Goal: Task Accomplishment & Management: Complete application form

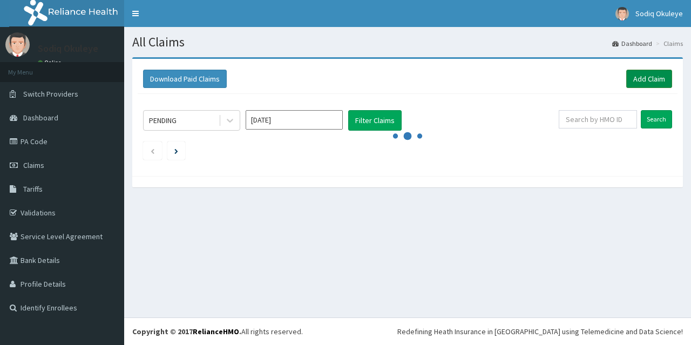
click at [650, 81] on link "Add Claim" at bounding box center [649, 79] width 46 height 18
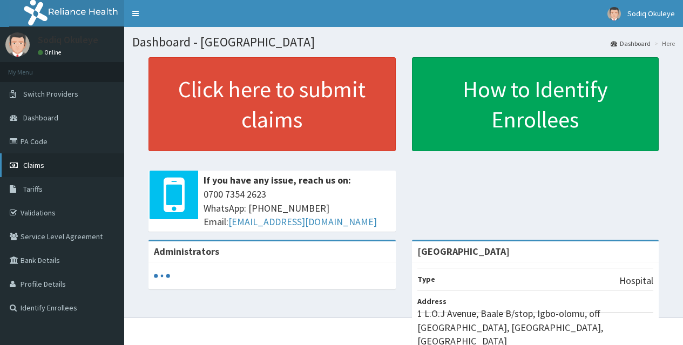
click at [52, 167] on link "Claims" at bounding box center [62, 165] width 124 height 24
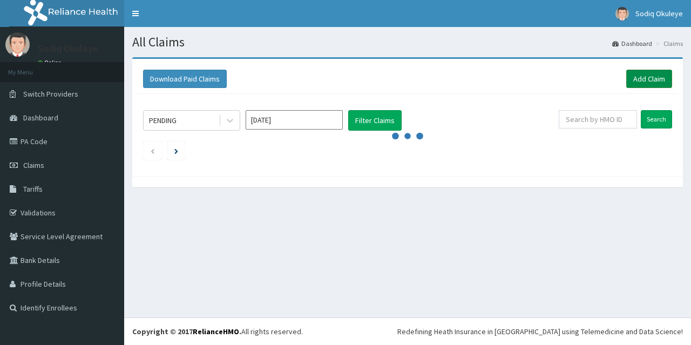
click at [646, 80] on link "Add Claim" at bounding box center [649, 79] width 46 height 18
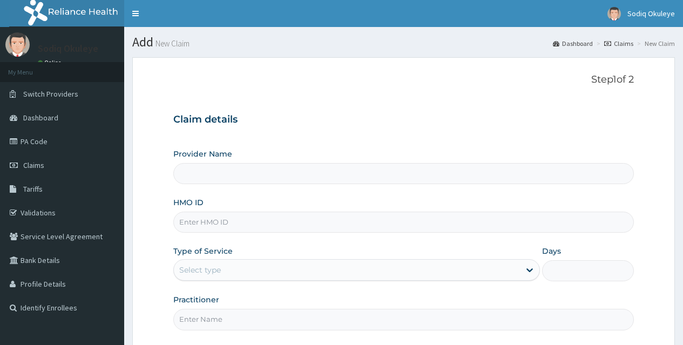
click at [236, 219] on input "HMO ID" at bounding box center [403, 222] width 460 height 21
type input "[GEOGRAPHIC_DATA]"
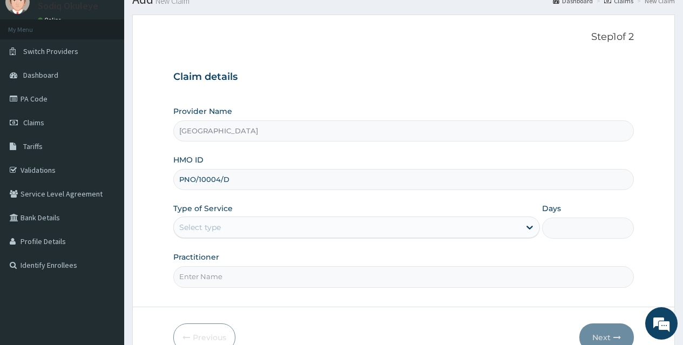
scroll to position [101, 0]
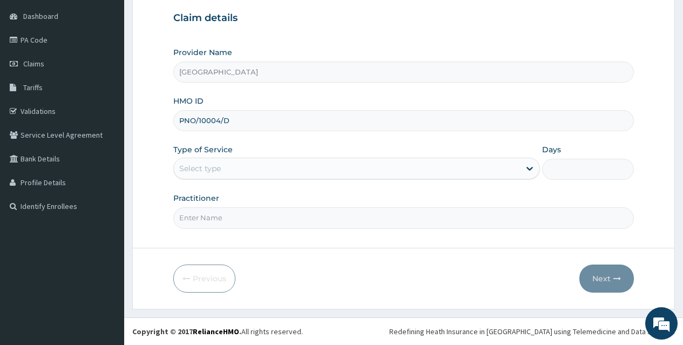
type input "PNO/10004/D"
click at [278, 166] on div "Select type" at bounding box center [347, 168] width 346 height 17
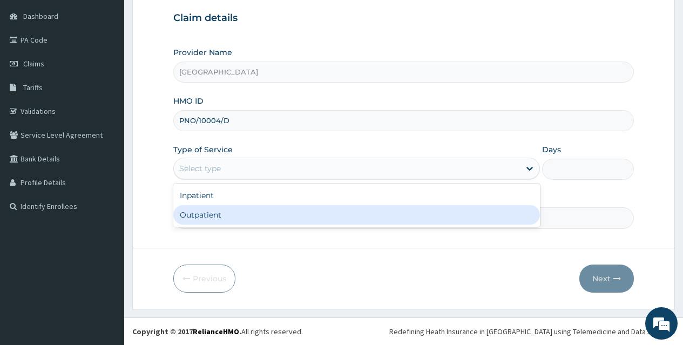
click at [237, 210] on div "Outpatient" at bounding box center [356, 214] width 366 height 19
type input "1"
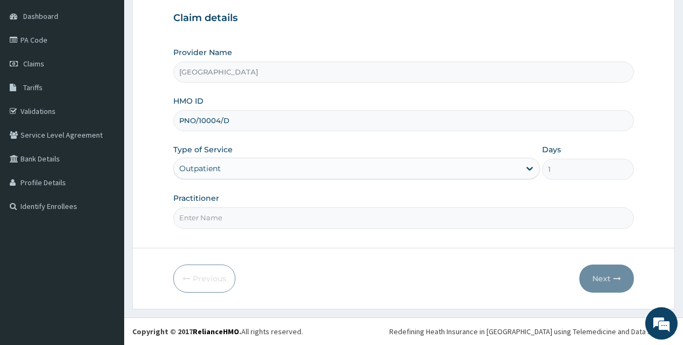
click at [231, 215] on input "Practitioner" at bounding box center [403, 217] width 460 height 21
type input "Dr. Opaleye"
click at [594, 279] on button "Next" at bounding box center [606, 278] width 54 height 28
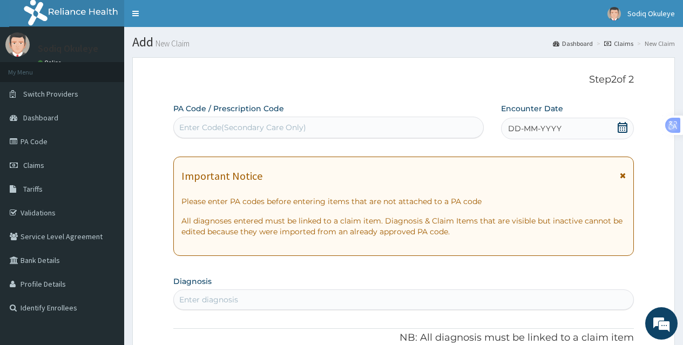
scroll to position [0, 0]
click at [622, 123] on icon at bounding box center [622, 127] width 10 height 11
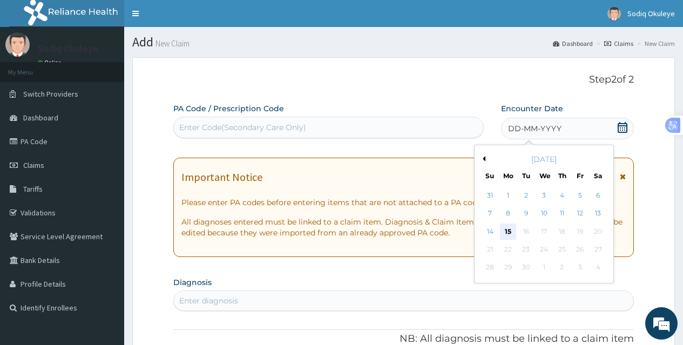
click at [507, 228] on div "15" at bounding box center [508, 231] width 16 height 16
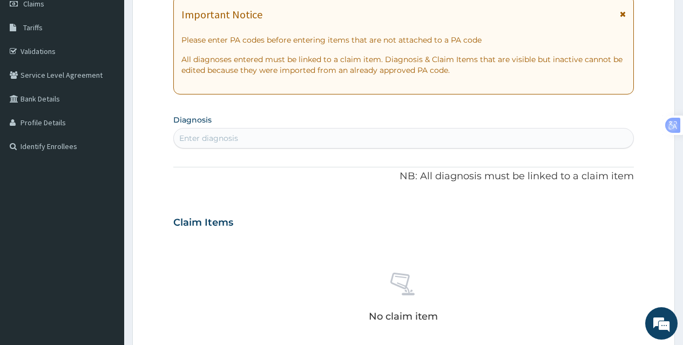
scroll to position [162, 0]
click at [289, 141] on div "Enter diagnosis" at bounding box center [403, 137] width 459 height 17
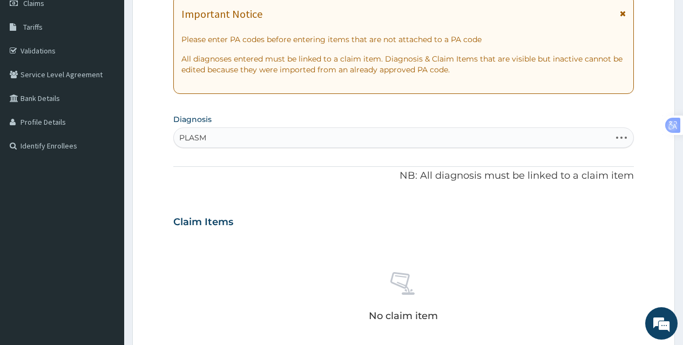
type input "PLASMO"
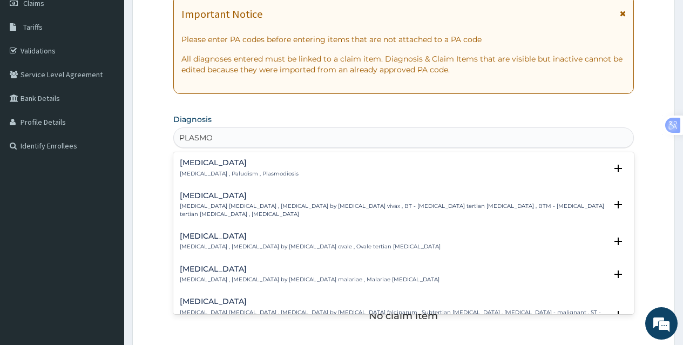
click at [202, 164] on h4 "Malaria" at bounding box center [239, 163] width 119 height 8
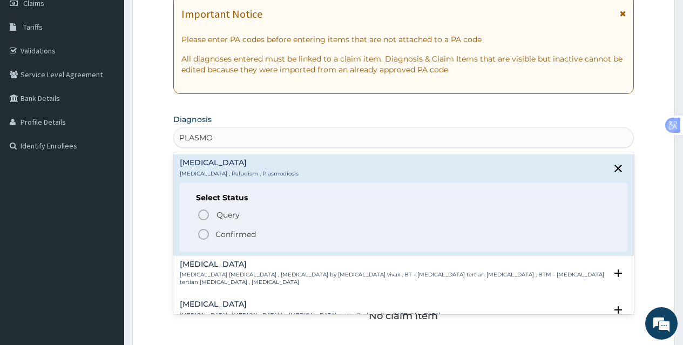
drag, startPoint x: 200, startPoint y: 235, endPoint x: 201, endPoint y: 225, distance: 10.3
click at [199, 234] on icon "status option filled" at bounding box center [203, 234] width 13 height 13
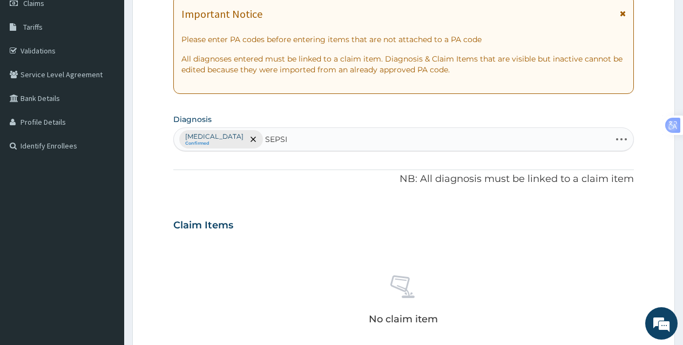
type input "SEPSIS"
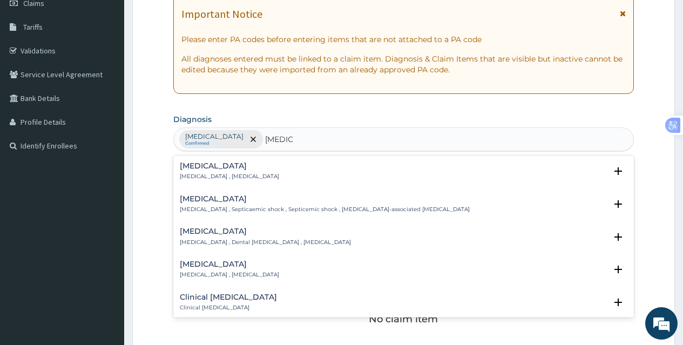
click at [234, 171] on div "Sepsis Systemic infection , Sepsis" at bounding box center [229, 171] width 99 height 19
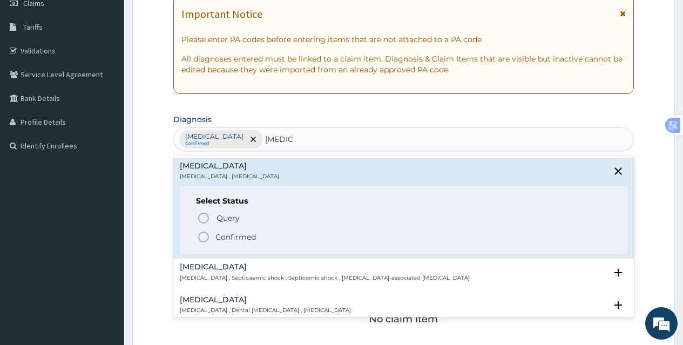
drag, startPoint x: 205, startPoint y: 239, endPoint x: 247, endPoint y: 209, distance: 51.9
click at [205, 239] on icon "status option filled" at bounding box center [203, 236] width 13 height 13
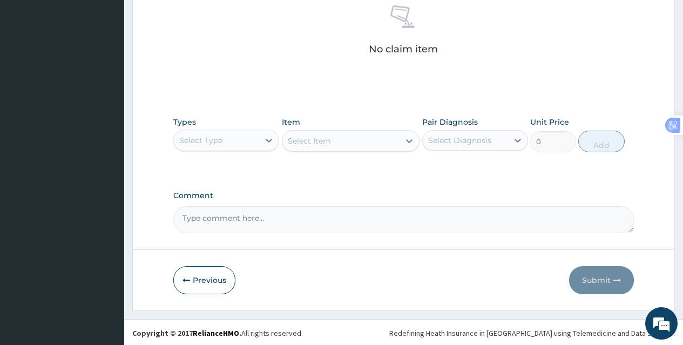
scroll to position [433, 0]
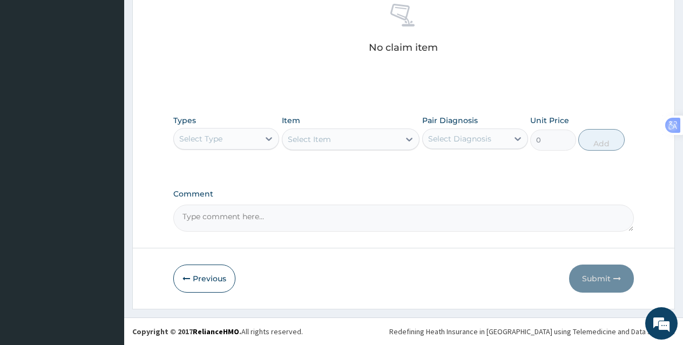
click at [235, 134] on div "Select Type" at bounding box center [216, 138] width 85 height 17
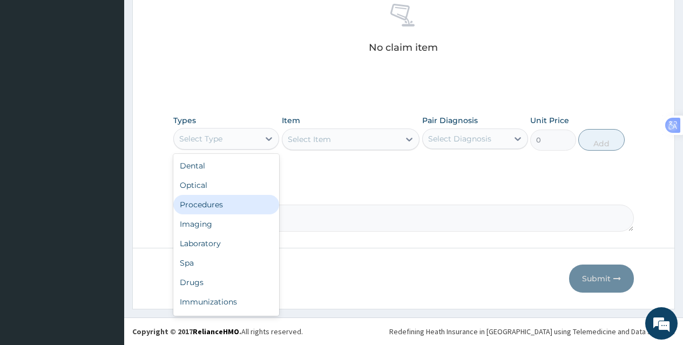
click at [219, 206] on div "Procedures" at bounding box center [226, 204] width 106 height 19
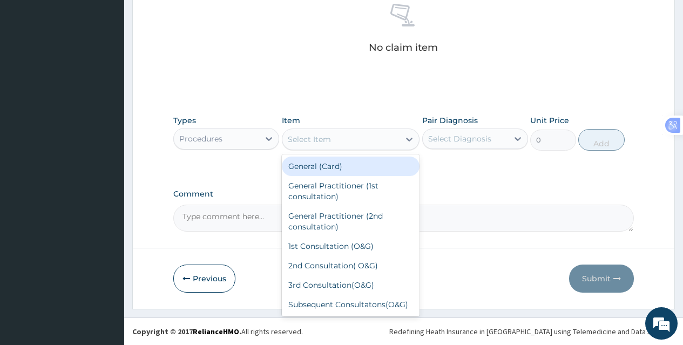
click at [362, 138] on div "Select Item" at bounding box center [341, 139] width 118 height 17
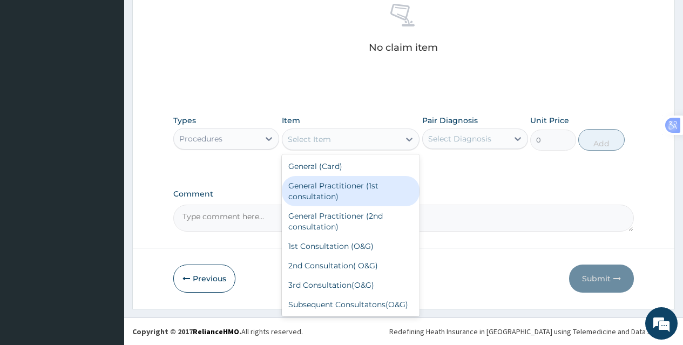
drag, startPoint x: 353, startPoint y: 186, endPoint x: 399, endPoint y: 160, distance: 52.4
click at [353, 186] on div "General Practitioner (1st consultation)" at bounding box center [351, 191] width 138 height 30
type input "3900"
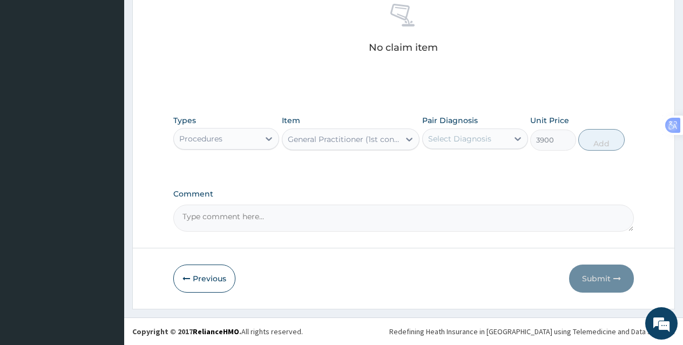
click at [449, 143] on div "Select Diagnosis" at bounding box center [459, 138] width 63 height 11
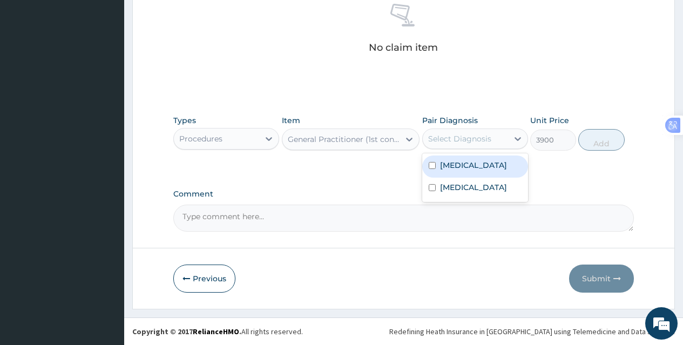
click at [453, 173] on div "Malaria" at bounding box center [475, 166] width 106 height 22
checkbox input "true"
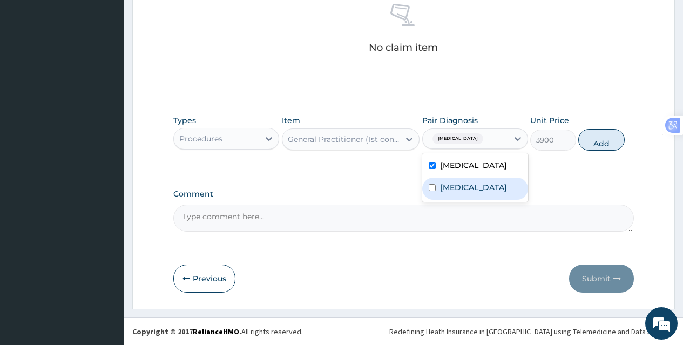
click at [456, 191] on label "Sepsis" at bounding box center [473, 187] width 67 height 11
checkbox input "true"
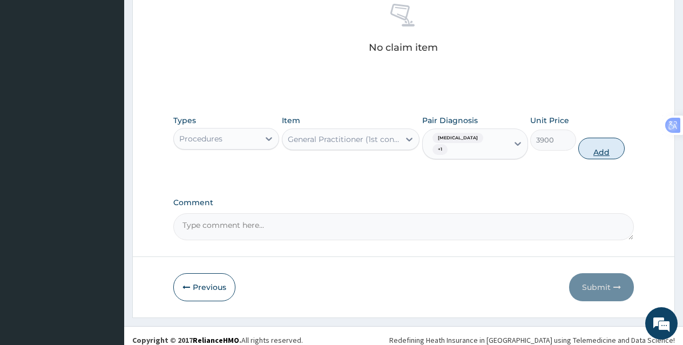
click at [609, 138] on button "Add" at bounding box center [601, 149] width 46 height 22
type input "0"
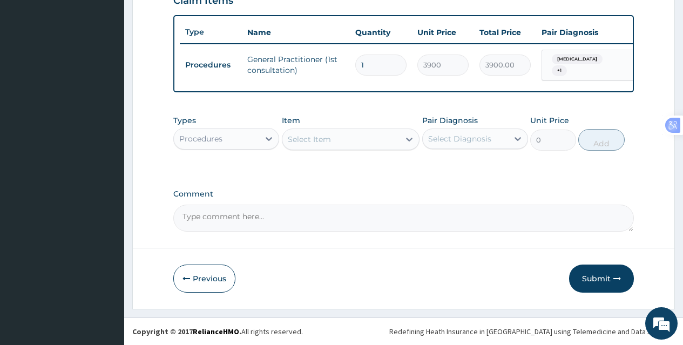
scroll to position [390, 0]
click at [223, 137] on div "Procedures" at bounding box center [216, 138] width 85 height 17
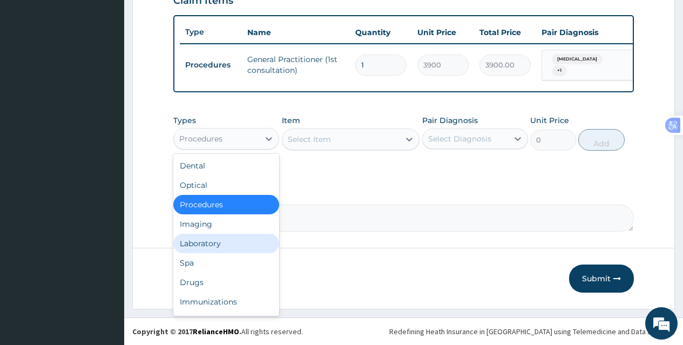
click at [255, 250] on div "Laboratory" at bounding box center [226, 243] width 106 height 19
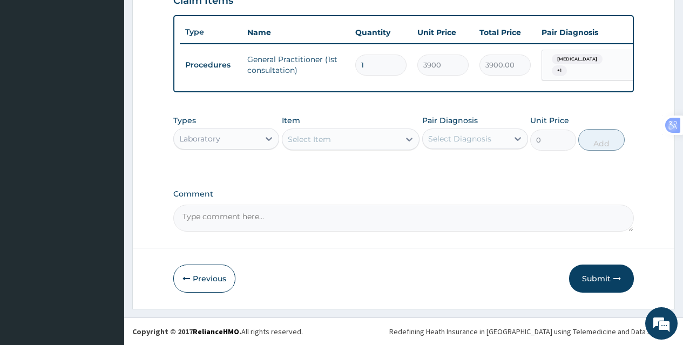
click at [343, 142] on div "Select Item" at bounding box center [341, 139] width 118 height 17
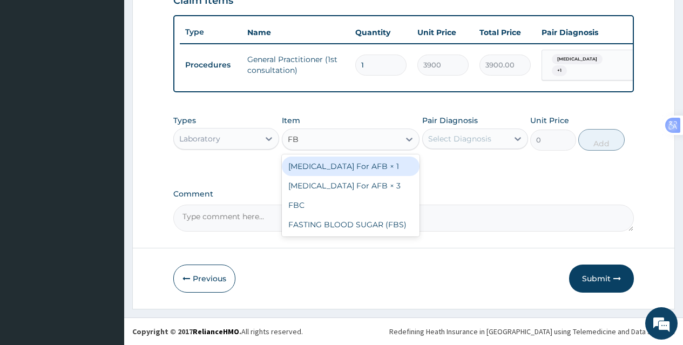
type input "FBC"
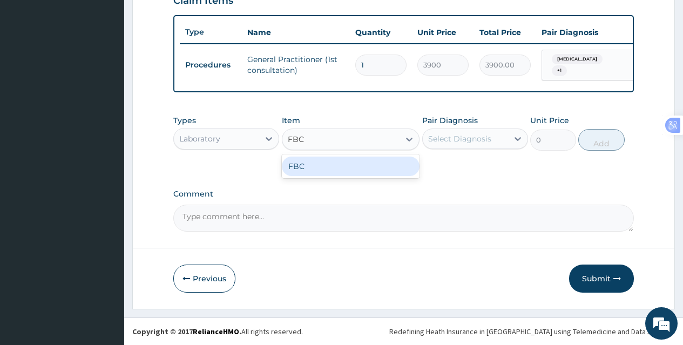
click at [351, 172] on div "FBC" at bounding box center [351, 165] width 138 height 19
type input "5200"
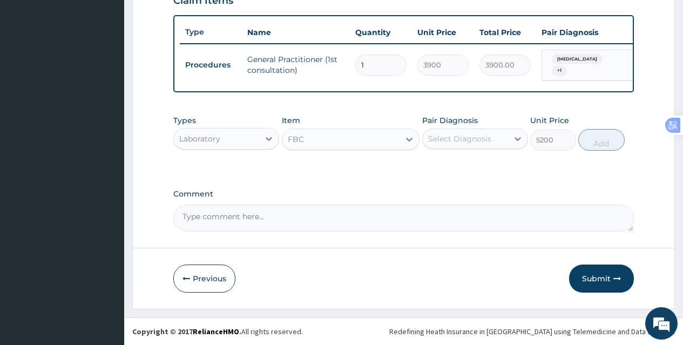
click at [481, 133] on div "Select Diagnosis" at bounding box center [459, 138] width 63 height 11
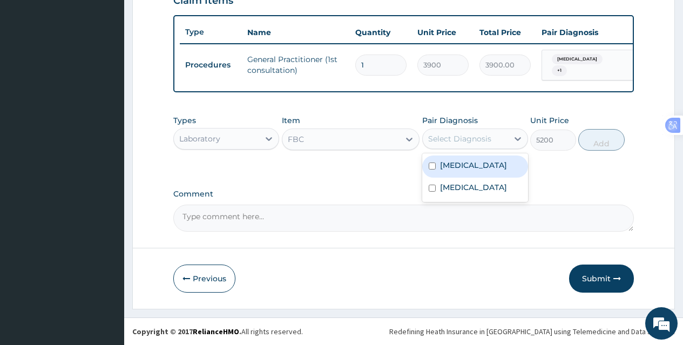
click at [479, 172] on div "Malaria" at bounding box center [475, 166] width 106 height 22
checkbox input "true"
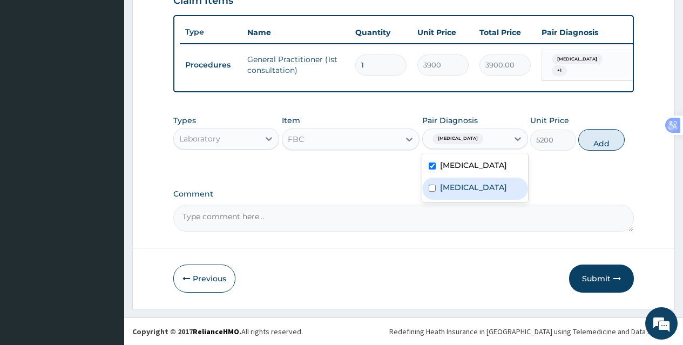
click at [475, 187] on div "Sepsis" at bounding box center [475, 189] width 106 height 22
checkbox input "true"
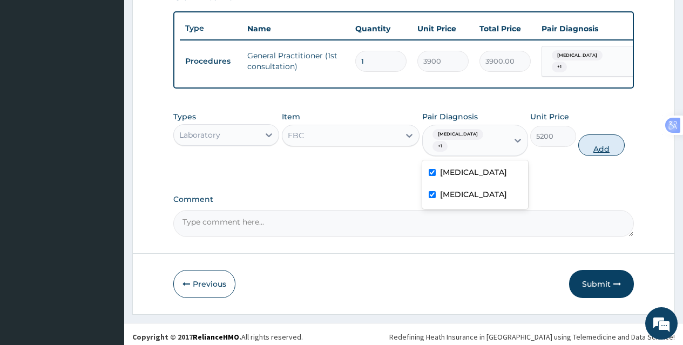
click at [587, 142] on button "Add" at bounding box center [601, 145] width 46 height 22
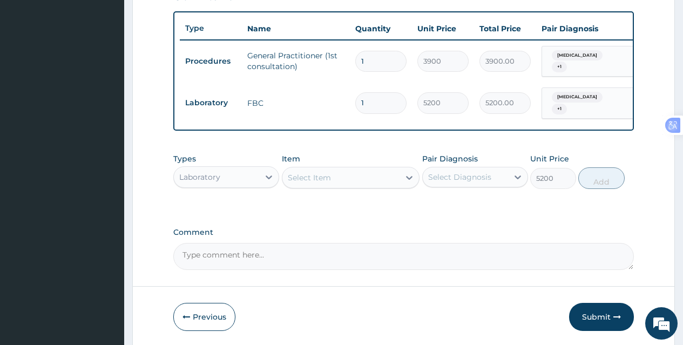
type input "0"
click at [315, 175] on div "Select Item" at bounding box center [309, 177] width 43 height 11
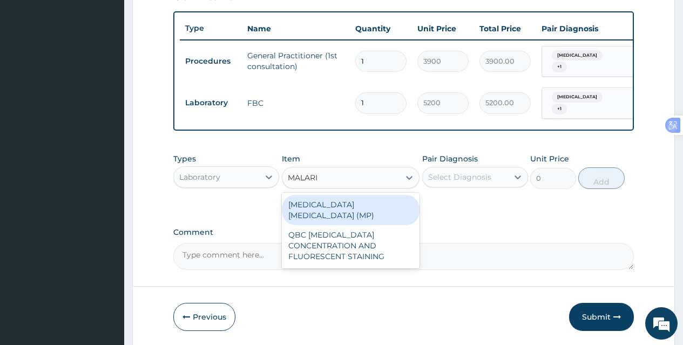
type input "MALARIA"
click at [325, 200] on div "MALARIA PARASITE (MP)" at bounding box center [351, 210] width 138 height 30
type input "1820"
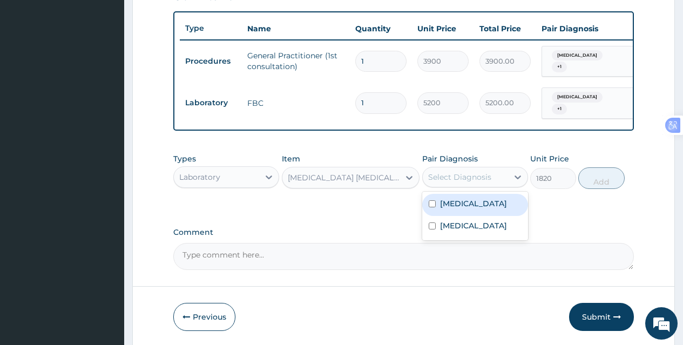
click at [486, 178] on div "Select Diagnosis" at bounding box center [459, 177] width 63 height 11
click at [451, 201] on label "Malaria" at bounding box center [473, 203] width 67 height 11
checkbox input "true"
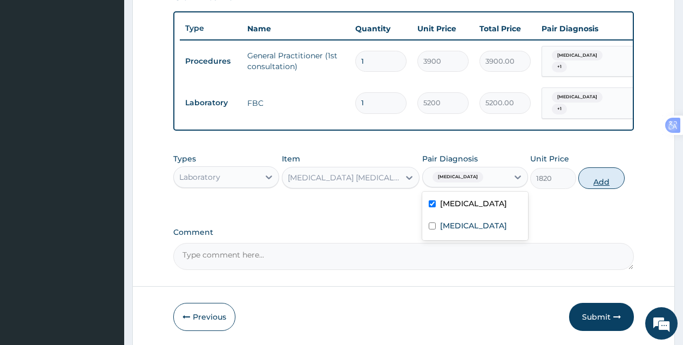
click at [602, 177] on button "Add" at bounding box center [601, 178] width 46 height 22
type input "0"
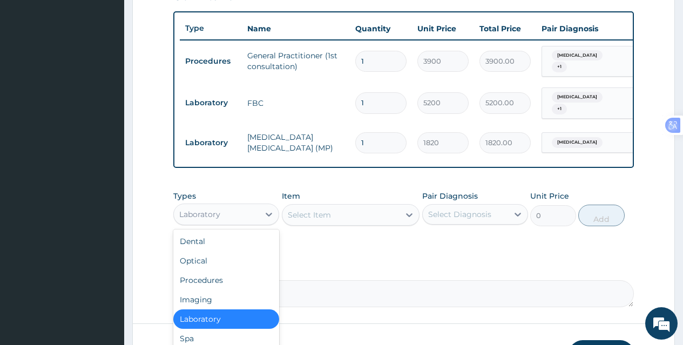
click at [223, 212] on div "Laboratory" at bounding box center [216, 214] width 85 height 17
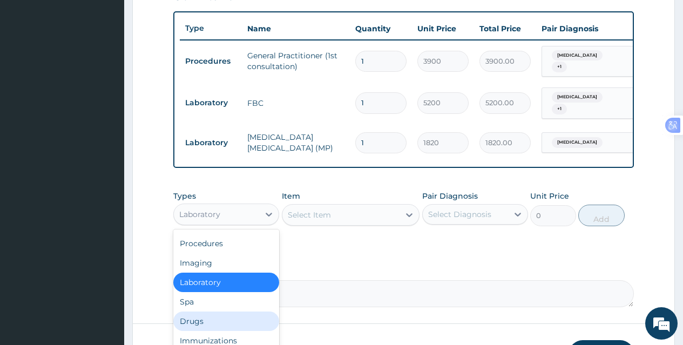
click at [216, 316] on div "Drugs" at bounding box center [226, 320] width 106 height 19
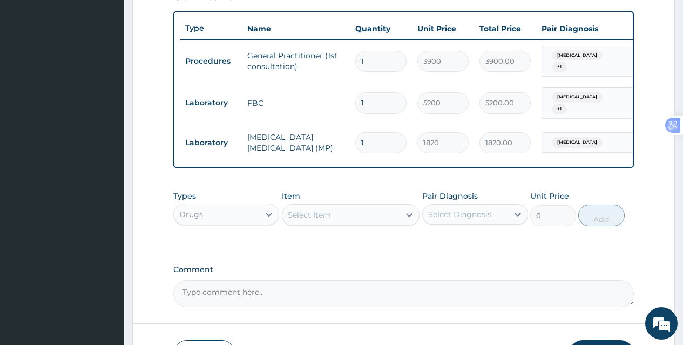
click at [327, 212] on div "Select Item" at bounding box center [309, 214] width 43 height 11
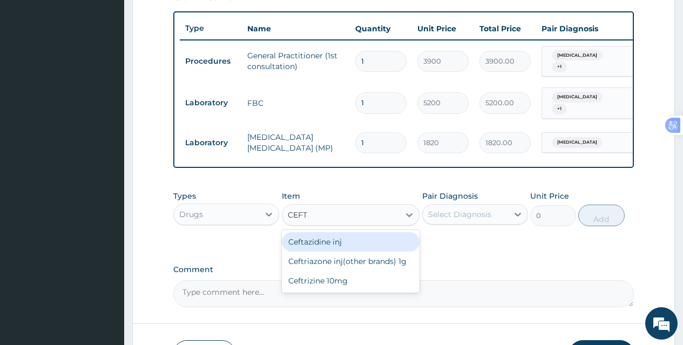
type input "CEFTR"
click at [359, 241] on div "Ceftriazone inj(other brands) 1g" at bounding box center [351, 241] width 138 height 19
type input "2850"
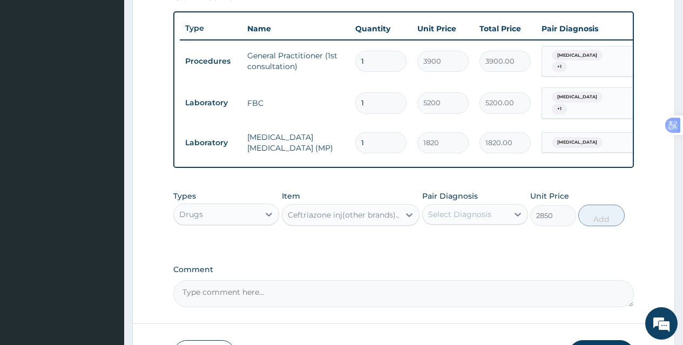
click at [481, 213] on div "Select Diagnosis" at bounding box center [459, 214] width 63 height 11
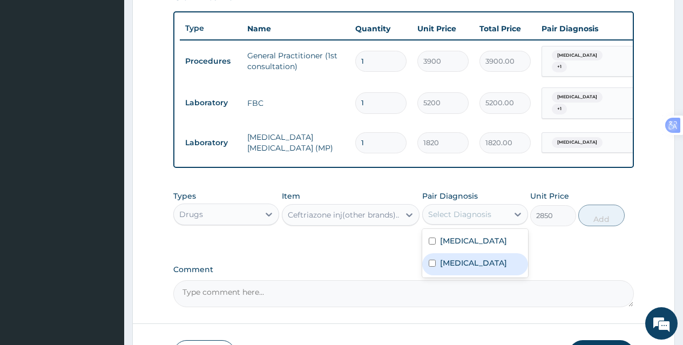
click at [465, 265] on div "Sepsis" at bounding box center [475, 264] width 106 height 22
checkbox input "true"
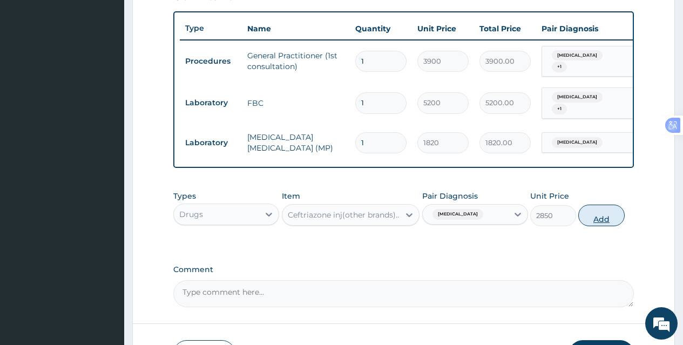
click at [593, 216] on button "Add" at bounding box center [601, 216] width 46 height 22
type input "0"
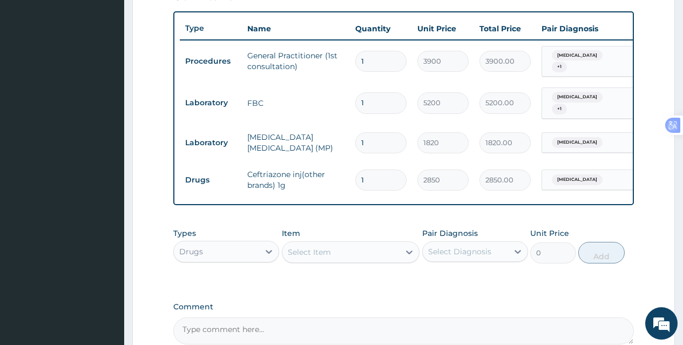
click at [331, 248] on div "Select Item" at bounding box center [341, 251] width 118 height 17
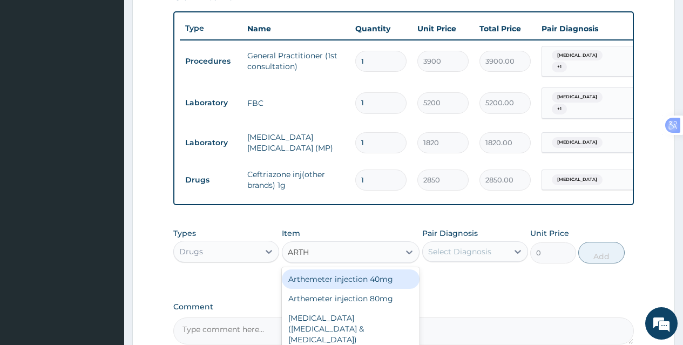
type input "ARTHE"
click at [375, 275] on div "Arthemeter injection 40mg" at bounding box center [351, 278] width 138 height 19
type input "750.28"
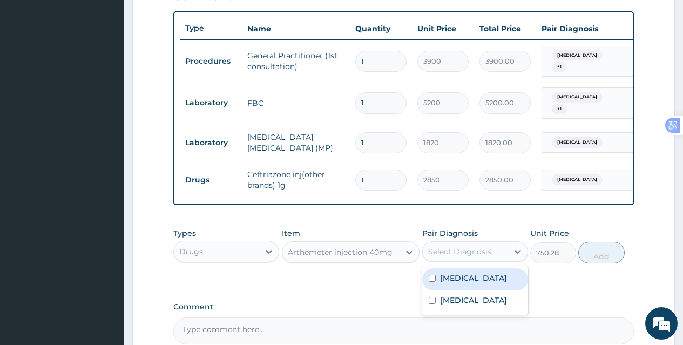
click at [458, 247] on div "Select Diagnosis" at bounding box center [459, 251] width 63 height 11
drag, startPoint x: 458, startPoint y: 277, endPoint x: 475, endPoint y: 268, distance: 19.8
click at [457, 277] on label "Malaria" at bounding box center [473, 277] width 67 height 11
checkbox input "true"
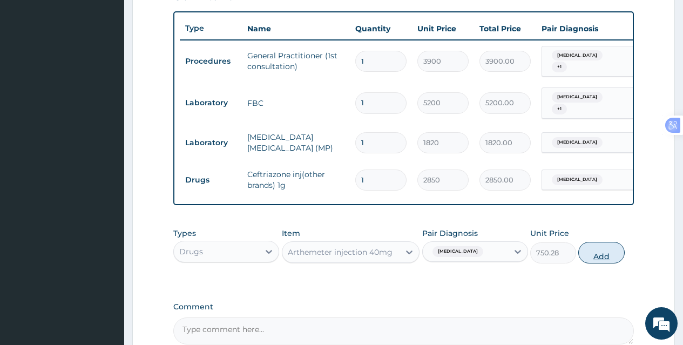
click at [591, 256] on button "Add" at bounding box center [601, 253] width 46 height 22
type input "0"
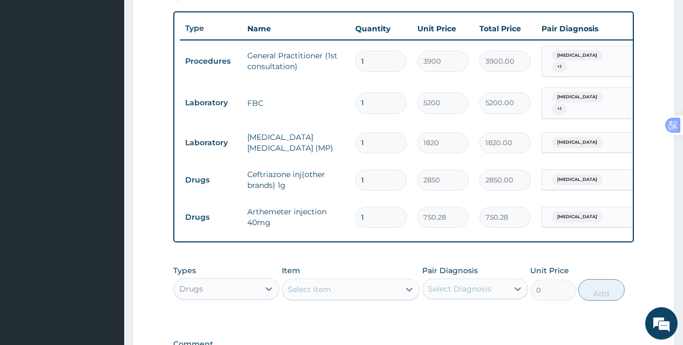
drag, startPoint x: 369, startPoint y: 209, endPoint x: 343, endPoint y: 215, distance: 26.7
click at [343, 215] on tr "Drugs Arthemeter injection 40mg 1 750.28 750.28 Malaria Delete" at bounding box center [444, 217] width 529 height 37
type input "2"
type input "1500.56"
type input "2"
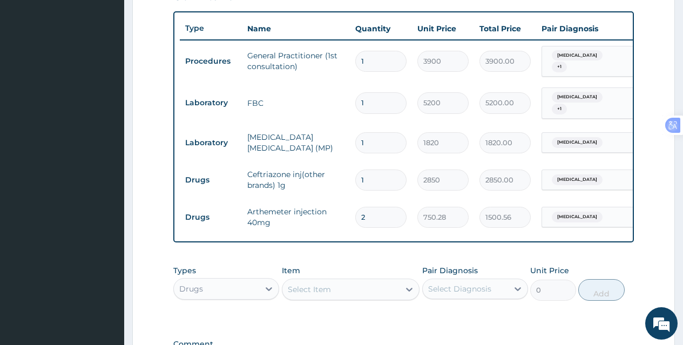
click at [331, 220] on td "Arthemeter injection 40mg" at bounding box center [296, 217] width 108 height 32
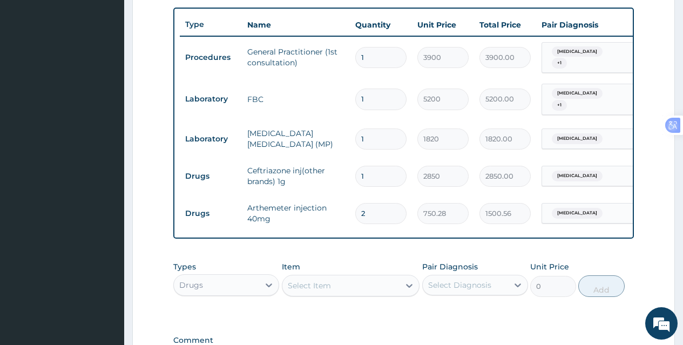
scroll to position [539, 0]
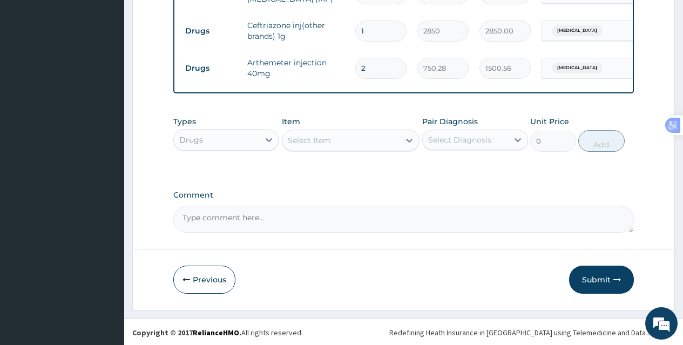
click at [357, 141] on div "Select Item" at bounding box center [341, 140] width 118 height 17
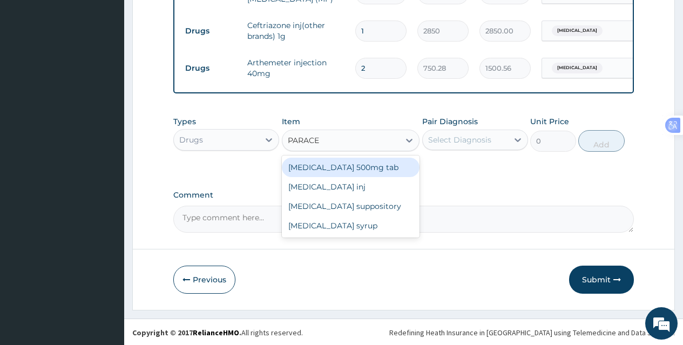
type input "PARACET"
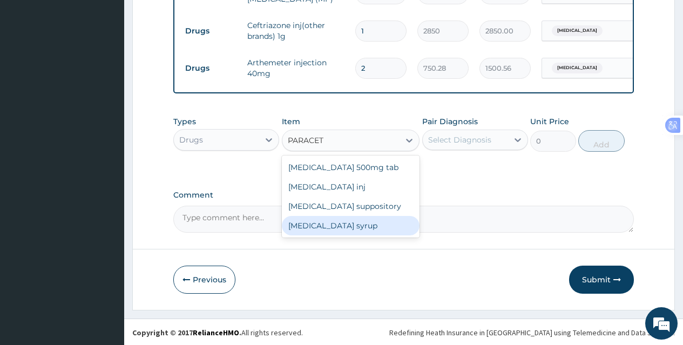
click at [340, 219] on div "Paracetamol syrup" at bounding box center [351, 225] width 138 height 19
type input "750"
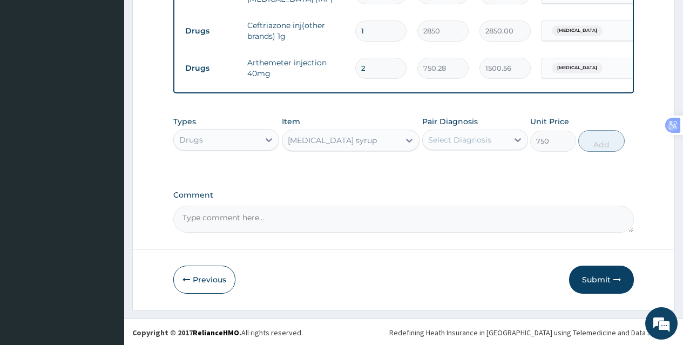
click at [461, 137] on div "Select Diagnosis" at bounding box center [459, 139] width 63 height 11
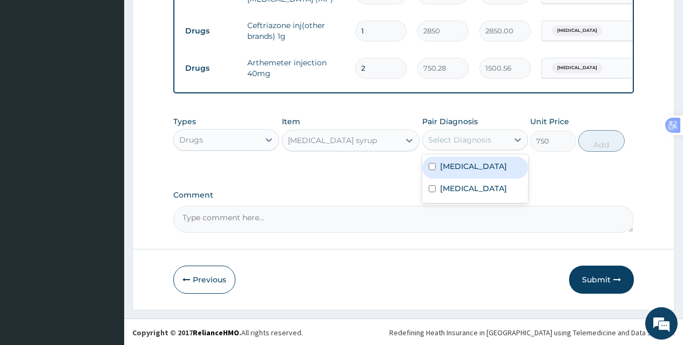
click at [460, 159] on div "Malaria" at bounding box center [475, 167] width 106 height 22
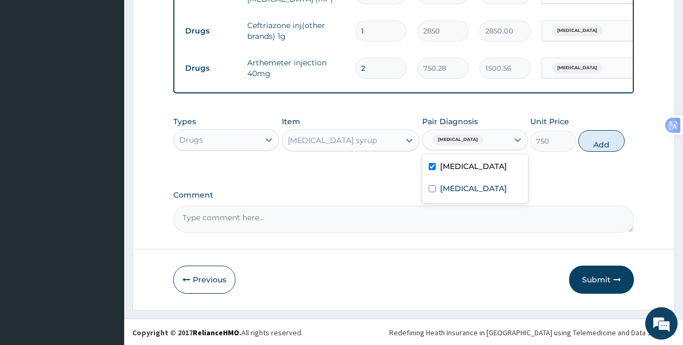
checkbox input "true"
click at [460, 183] on label "Sepsis" at bounding box center [473, 188] width 67 height 11
checkbox input "true"
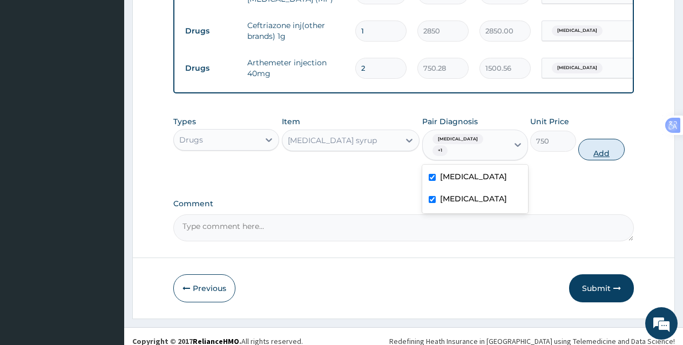
click at [596, 139] on button "Add" at bounding box center [601, 150] width 46 height 22
type input "0"
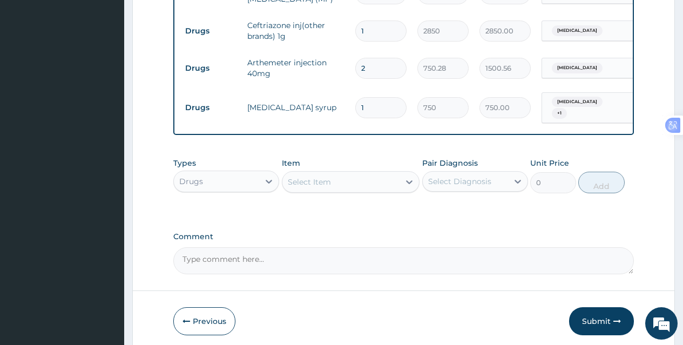
click at [345, 175] on div "Select Item" at bounding box center [341, 181] width 118 height 17
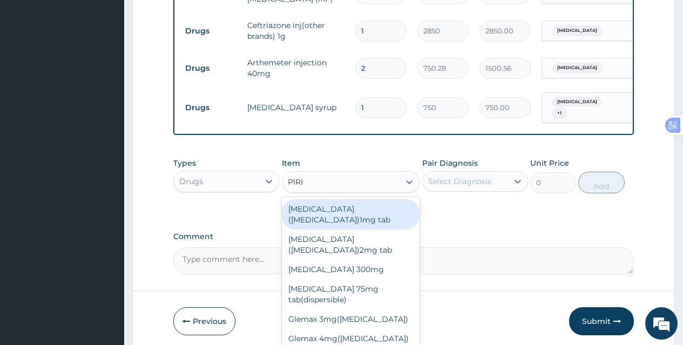
type input "PIRIT"
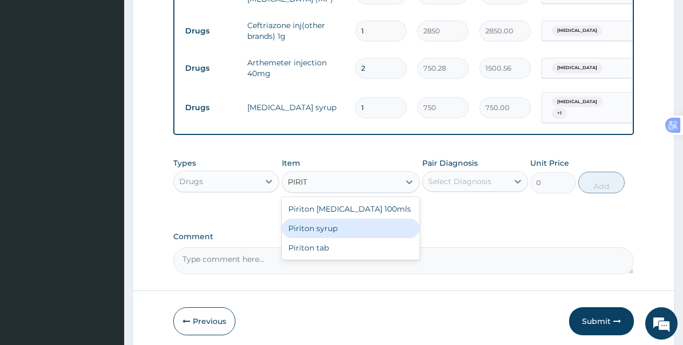
click at [345, 226] on div "Piriton syrup" at bounding box center [351, 228] width 138 height 19
type input "750"
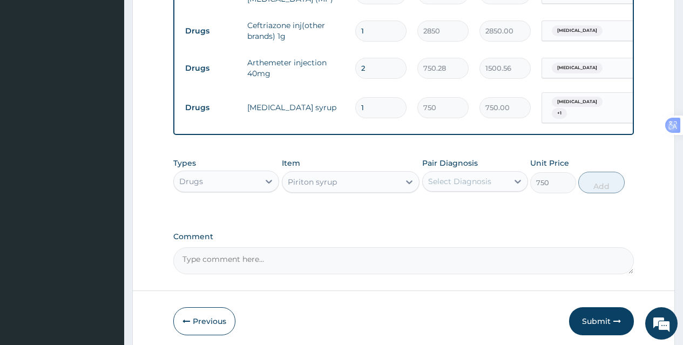
click at [487, 176] on div "Select Diagnosis" at bounding box center [459, 181] width 63 height 11
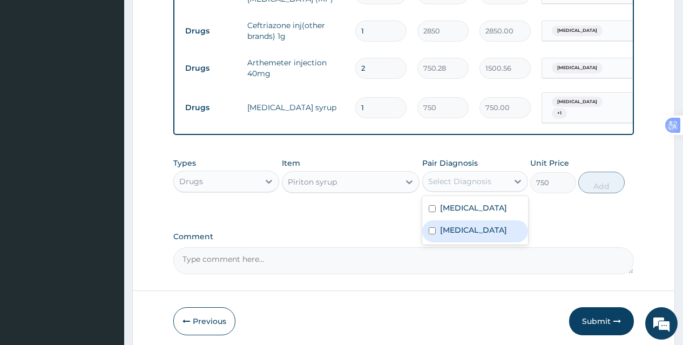
click at [465, 227] on div "Sepsis" at bounding box center [475, 231] width 106 height 22
checkbox input "true"
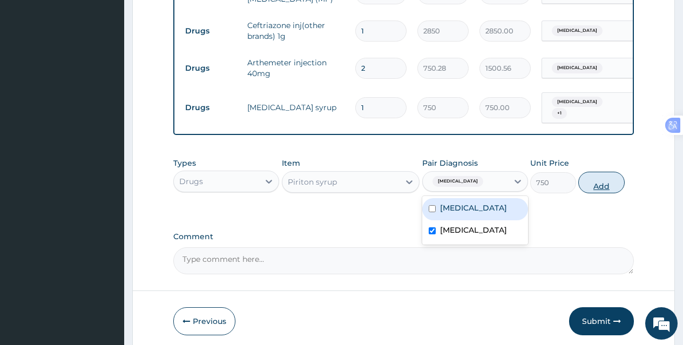
click at [594, 174] on button "Add" at bounding box center [601, 183] width 46 height 22
type input "0"
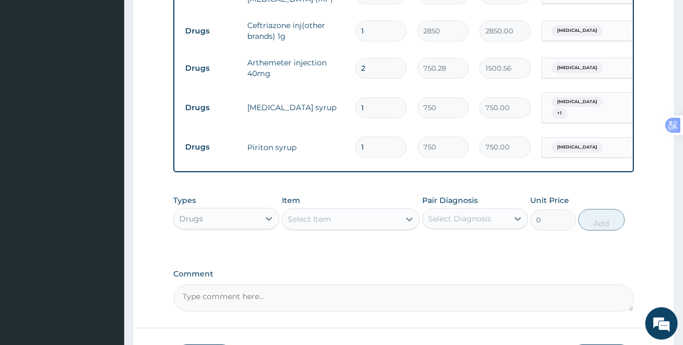
scroll to position [377, 0]
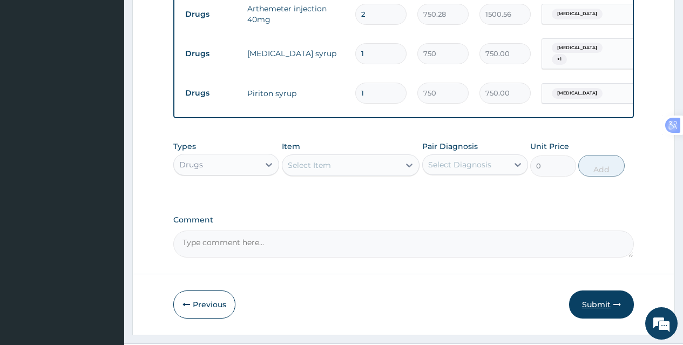
click at [595, 304] on button "Submit" at bounding box center [601, 304] width 65 height 28
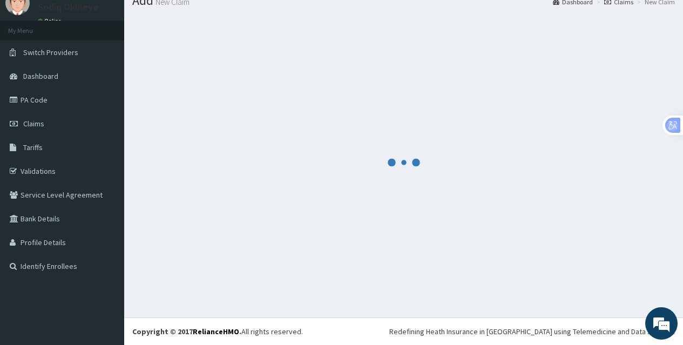
scroll to position [593, 0]
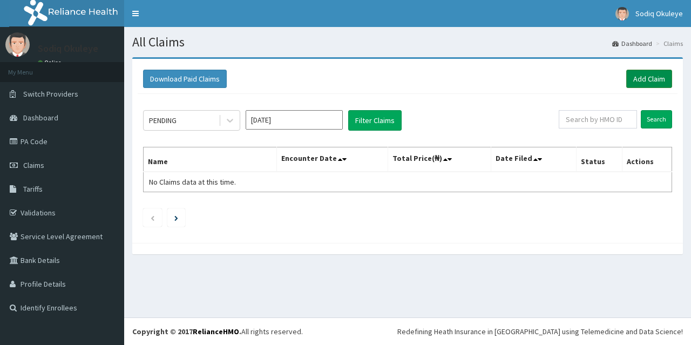
click at [645, 79] on link "Add Claim" at bounding box center [649, 79] width 46 height 18
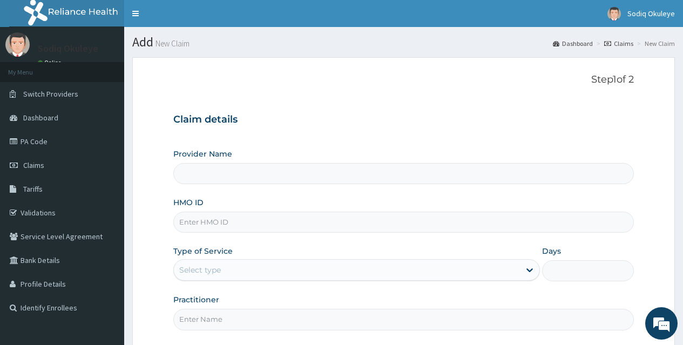
type input "[GEOGRAPHIC_DATA]"
click at [306, 224] on input "HMO ID" at bounding box center [403, 222] width 460 height 21
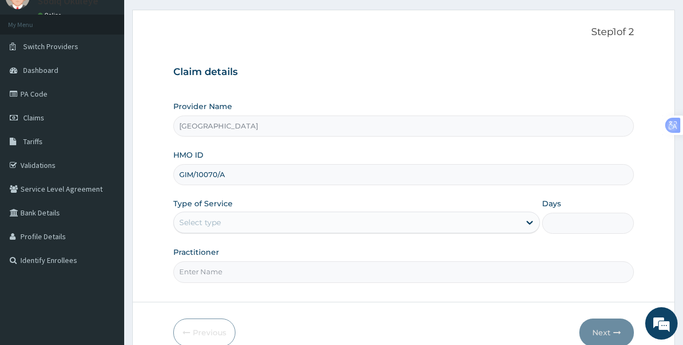
scroll to position [101, 0]
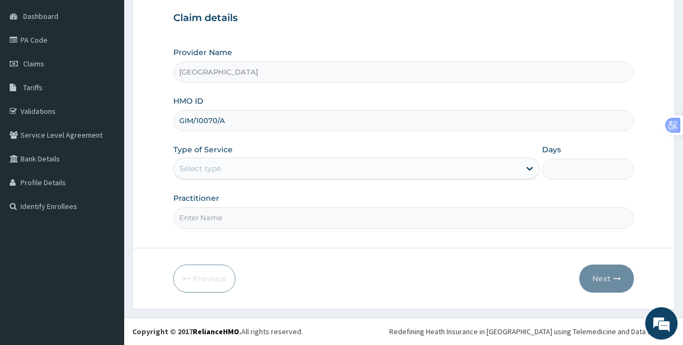
type input "GIM/10070/A"
click at [331, 172] on div "Select type" at bounding box center [347, 168] width 346 height 17
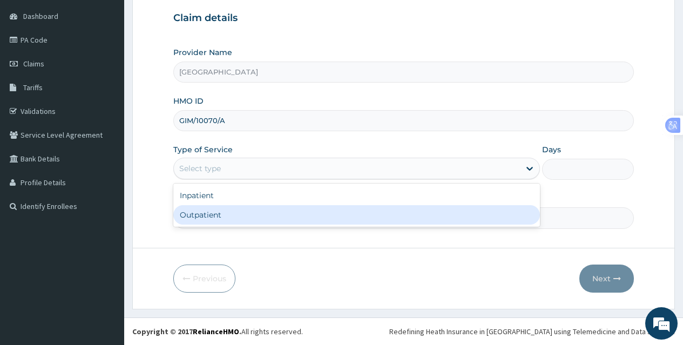
click at [275, 217] on div "Outpatient" at bounding box center [356, 214] width 366 height 19
type input "1"
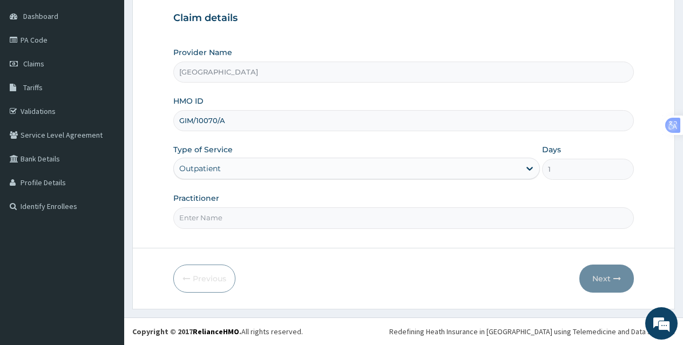
click at [292, 223] on input "Practitioner" at bounding box center [403, 217] width 460 height 21
type input "Dr. Opaleye"
click at [616, 282] on icon "button" at bounding box center [617, 279] width 8 height 8
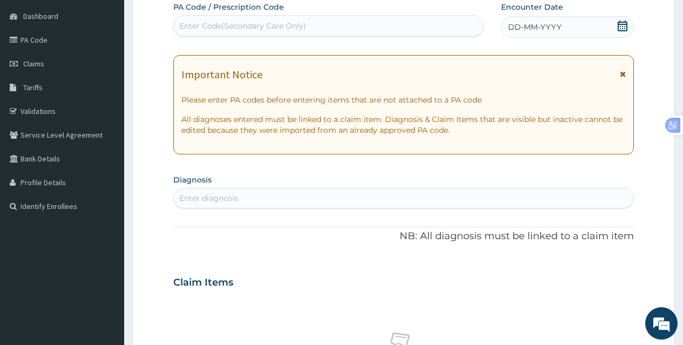
click at [619, 28] on icon at bounding box center [622, 26] width 11 height 11
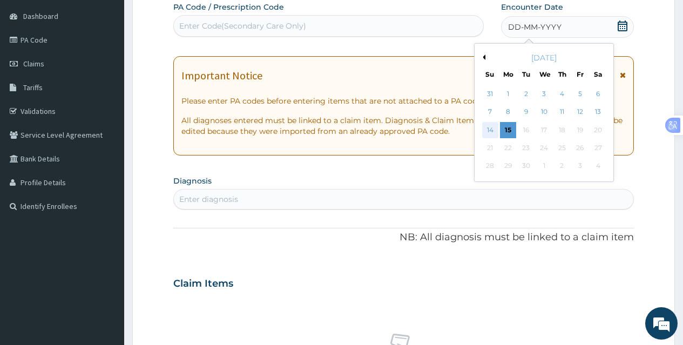
click at [488, 133] on div "14" at bounding box center [489, 130] width 16 height 16
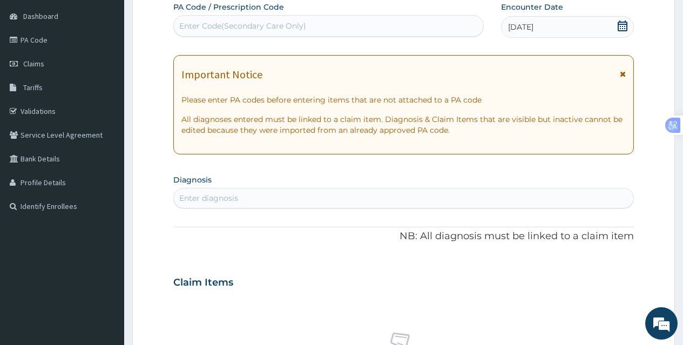
click at [386, 202] on div "Enter diagnosis" at bounding box center [403, 197] width 459 height 17
type input "PEPTIC UL"
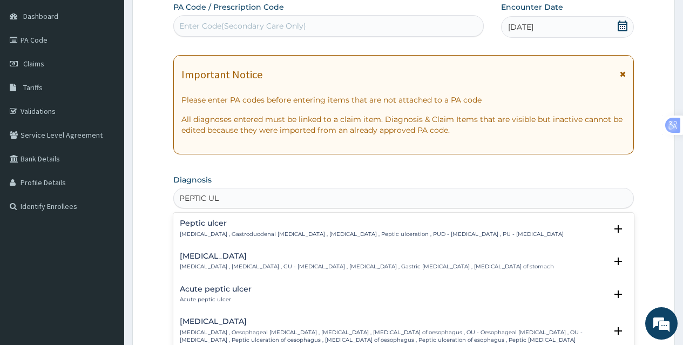
click at [324, 229] on div "Peptic ulcer Peptic ulcer , Gastroduodenal ulcer , Peptic ulcer disease , Pepti…" at bounding box center [372, 228] width 384 height 19
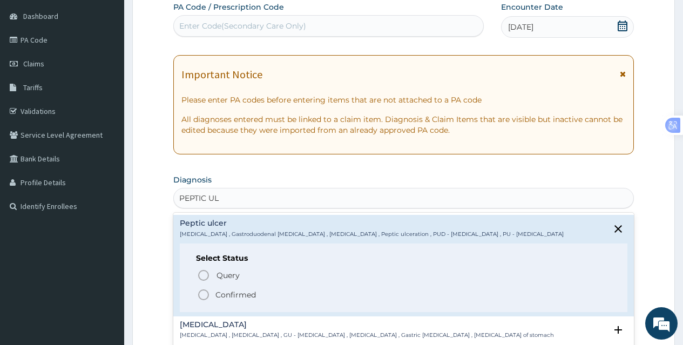
click at [230, 291] on p "Confirmed" at bounding box center [235, 294] width 40 height 11
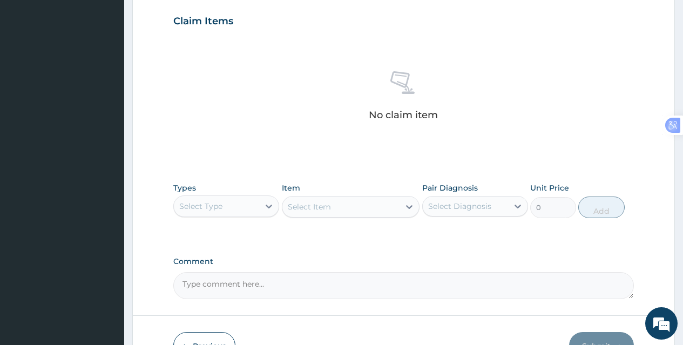
scroll to position [371, 0]
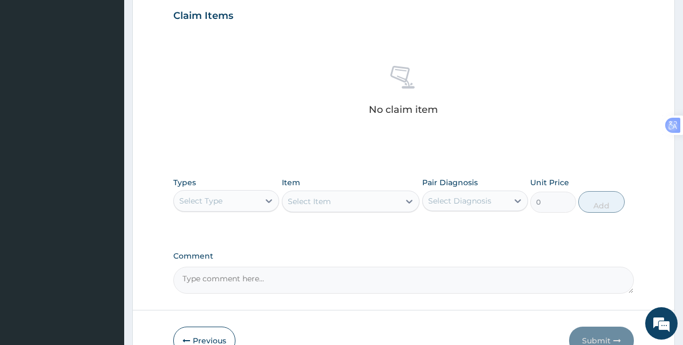
click at [251, 205] on div "Select Type" at bounding box center [216, 200] width 85 height 17
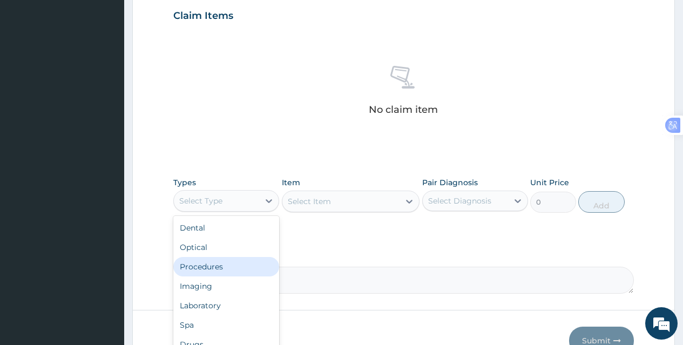
click at [227, 263] on div "Procedures" at bounding box center [226, 266] width 106 height 19
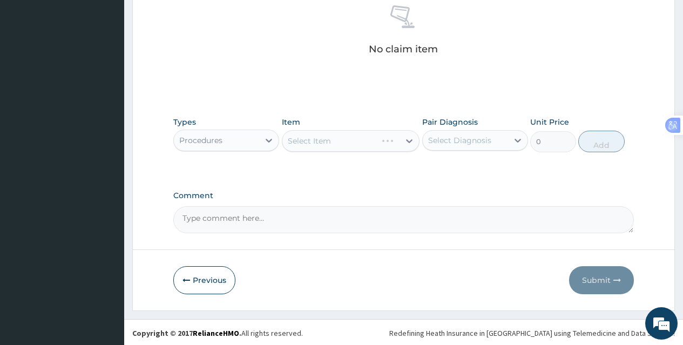
scroll to position [433, 0]
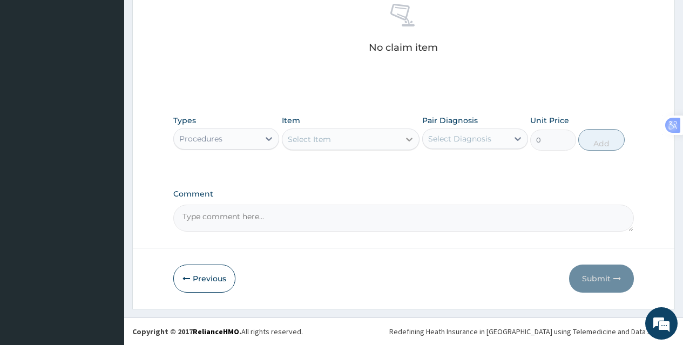
click at [402, 137] on div at bounding box center [408, 139] width 19 height 19
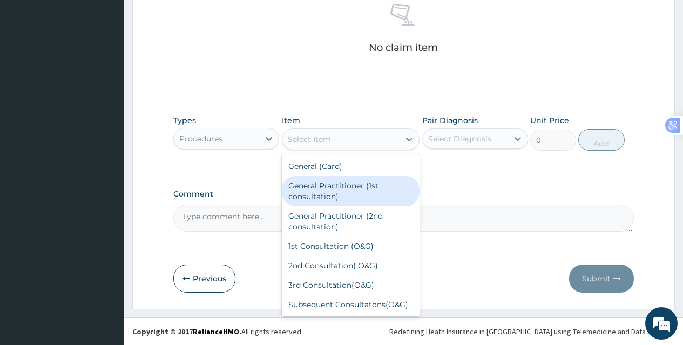
drag, startPoint x: 372, startPoint y: 192, endPoint x: 421, endPoint y: 160, distance: 58.7
click at [372, 191] on div "General Practitioner (1st consultation)" at bounding box center [351, 191] width 138 height 30
type input "3900"
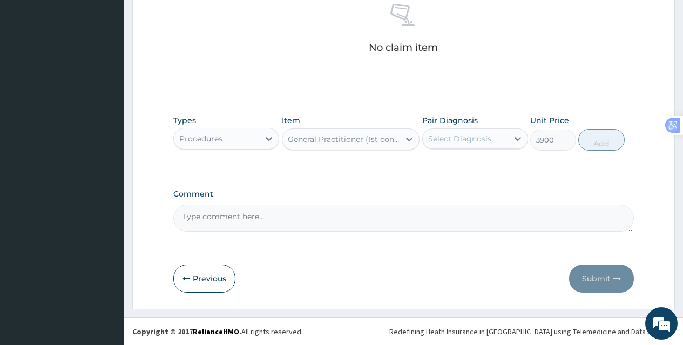
click at [466, 140] on div "Select Diagnosis" at bounding box center [459, 138] width 63 height 11
click at [464, 164] on label "Peptic ulcer" at bounding box center [463, 165] width 47 height 11
checkbox input "true"
click at [599, 140] on button "Add" at bounding box center [601, 140] width 46 height 22
type input "0"
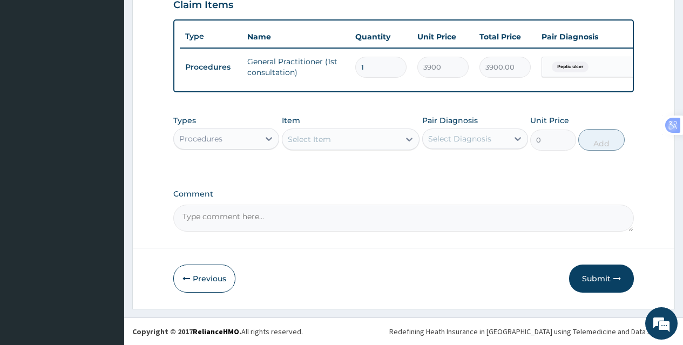
scroll to position [390, 0]
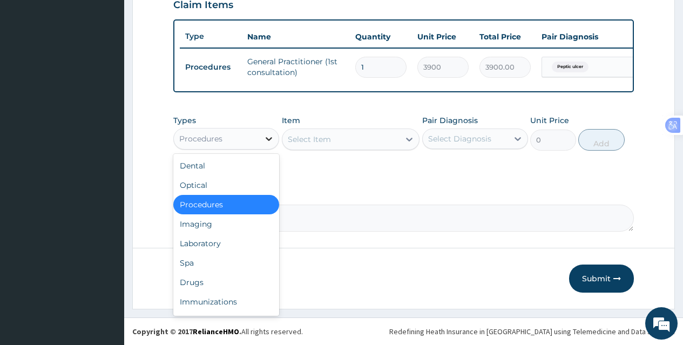
click at [262, 145] on div at bounding box center [268, 138] width 19 height 19
click at [224, 241] on div "Laboratory" at bounding box center [226, 243] width 106 height 19
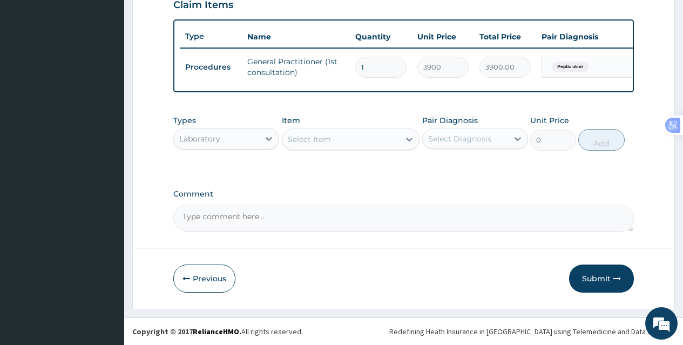
click at [352, 146] on div "Select Item" at bounding box center [341, 139] width 118 height 17
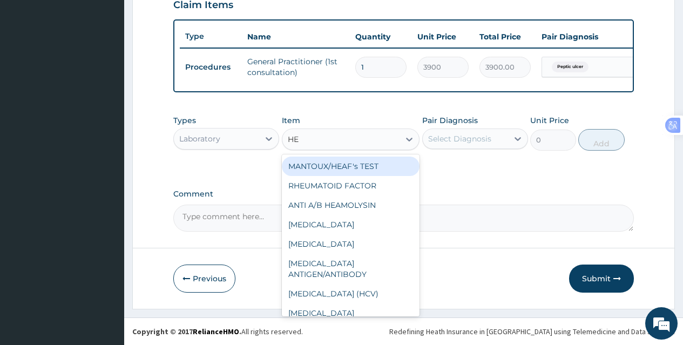
type input "HEL"
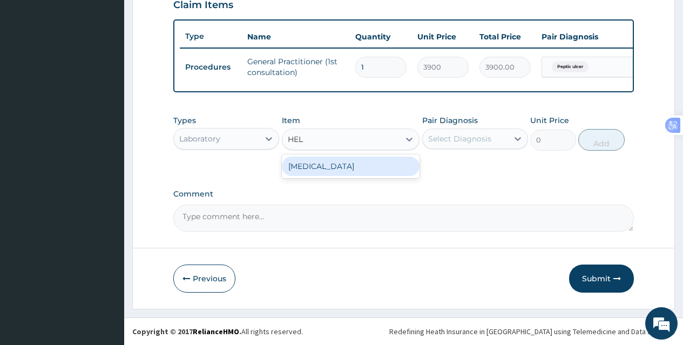
click at [379, 175] on div "HELICOBACTER PYLORI" at bounding box center [351, 165] width 138 height 19
type input "11050"
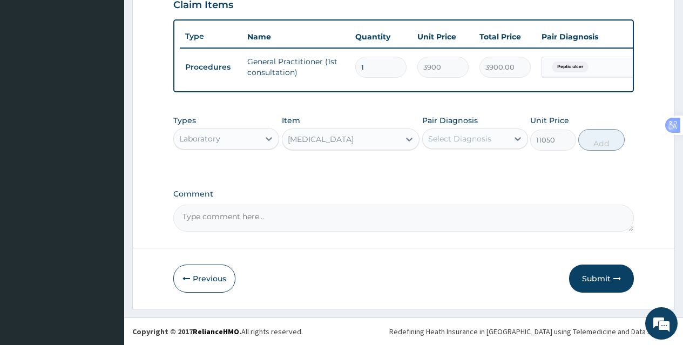
click at [505, 137] on div "Select Diagnosis" at bounding box center [465, 138] width 85 height 17
click at [482, 169] on label "Peptic ulcer" at bounding box center [463, 165] width 47 height 11
checkbox input "true"
click at [592, 142] on button "Add" at bounding box center [601, 140] width 46 height 22
type input "0"
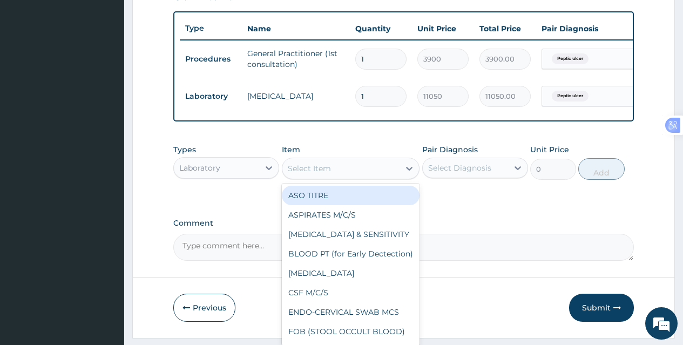
click at [333, 177] on div "Select Item" at bounding box center [341, 168] width 118 height 17
click at [222, 168] on div "Laboratory" at bounding box center [216, 167] width 85 height 17
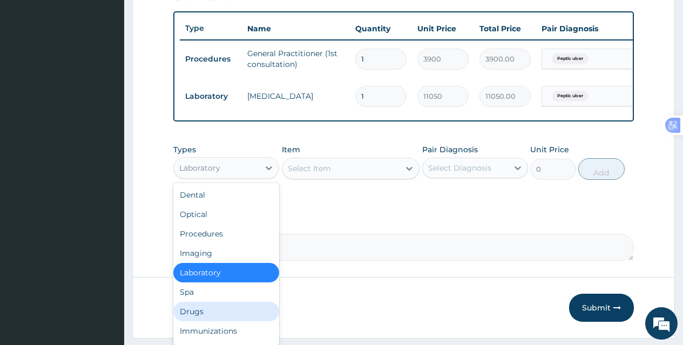
click at [222, 321] on div "Drugs" at bounding box center [226, 311] width 106 height 19
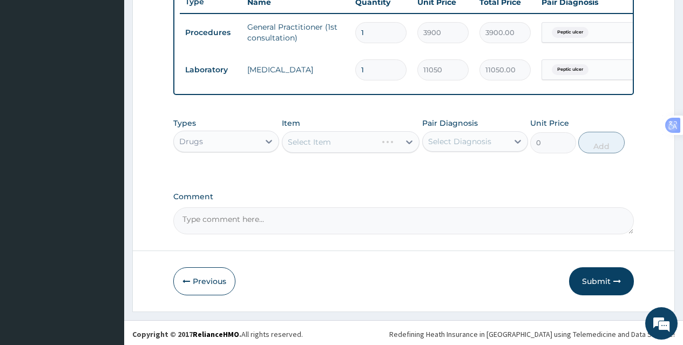
scroll to position [427, 0]
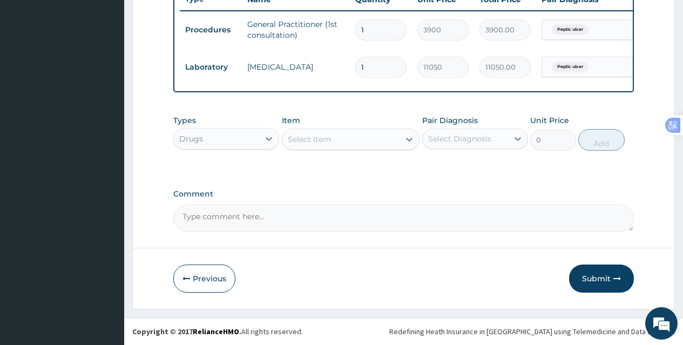
click at [397, 140] on div "Select Item" at bounding box center [341, 139] width 118 height 17
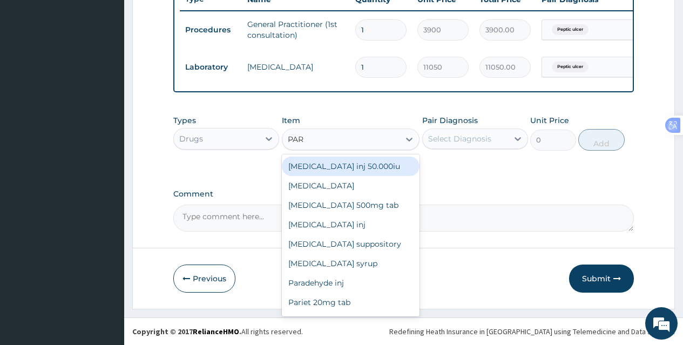
type input "PARA"
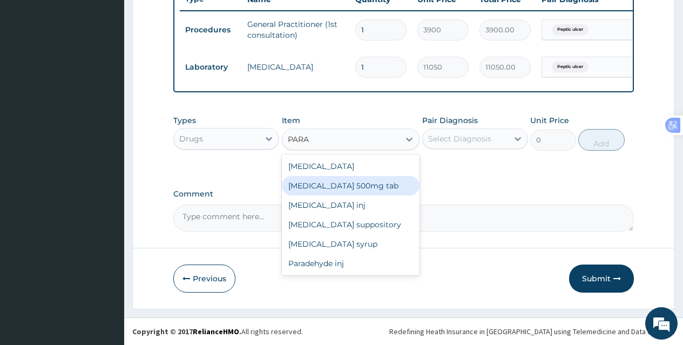
click at [352, 187] on div "Paracetamol 500mg tab" at bounding box center [351, 185] width 138 height 19
type input "64.43"
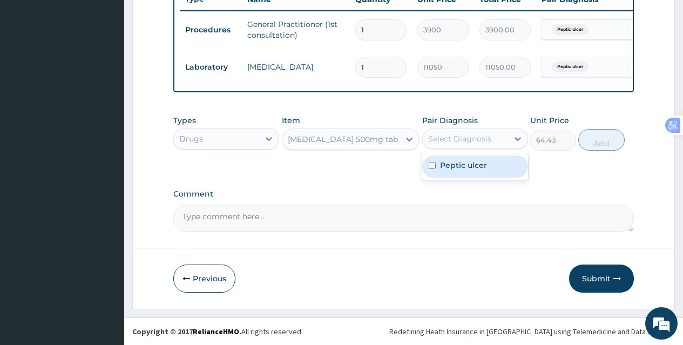
click at [465, 138] on div "Select Diagnosis" at bounding box center [459, 138] width 63 height 11
click at [458, 167] on label "Peptic ulcer" at bounding box center [463, 165] width 47 height 11
checkbox input "true"
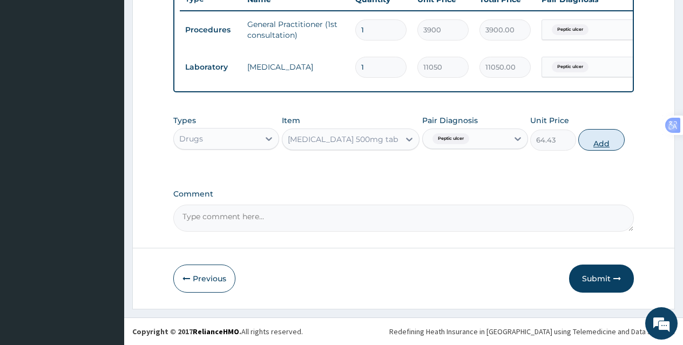
click at [598, 142] on button "Add" at bounding box center [601, 140] width 46 height 22
type input "0"
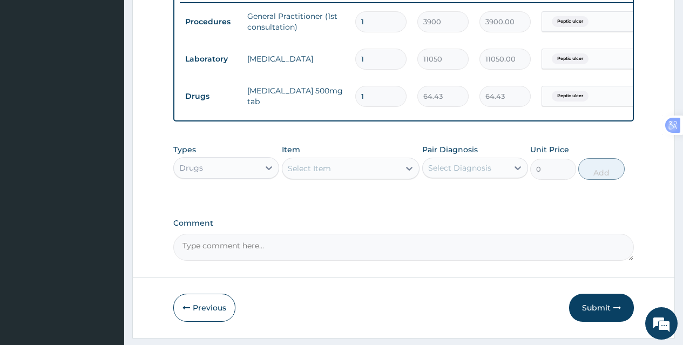
type input "18"
type input "1159.74"
type input "18"
click at [385, 171] on div "Select Item" at bounding box center [341, 168] width 118 height 17
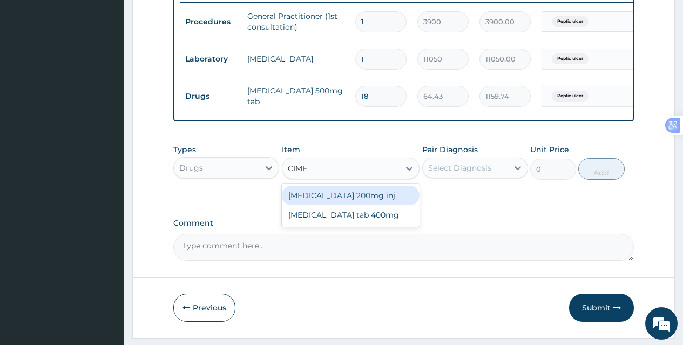
type input "CIMET"
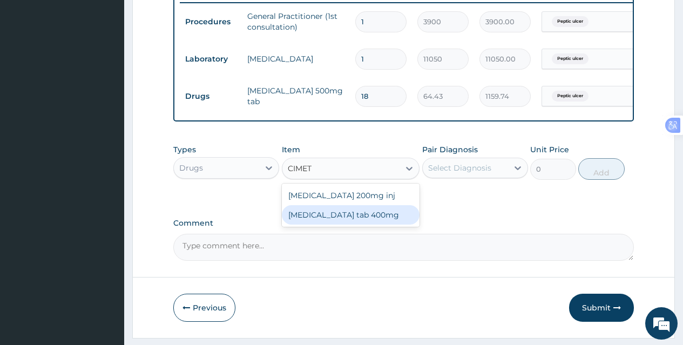
click at [373, 224] on div "Cimetidine tab 400mg" at bounding box center [351, 214] width 138 height 19
type input "96.12"
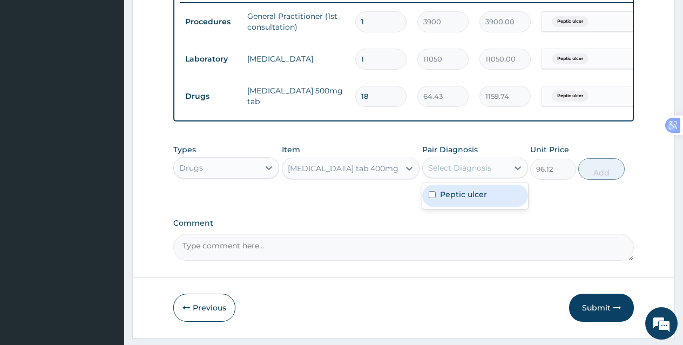
click at [472, 171] on div "Select Diagnosis" at bounding box center [459, 167] width 63 height 11
drag, startPoint x: 456, startPoint y: 206, endPoint x: 532, endPoint y: 188, distance: 77.6
click at [467, 200] on label "Peptic ulcer" at bounding box center [463, 194] width 47 height 11
checkbox input "true"
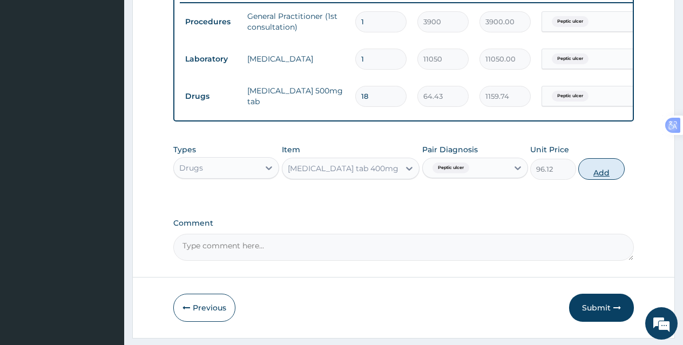
click at [598, 174] on button "Add" at bounding box center [601, 169] width 46 height 22
type input "0"
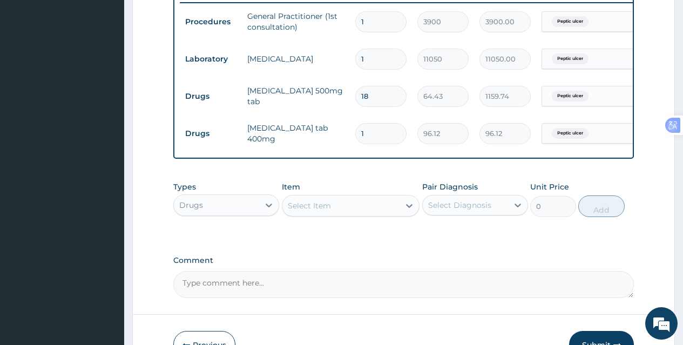
type input "14"
type input "1345.68"
type input "14"
click at [322, 214] on div "Select Item" at bounding box center [341, 205] width 118 height 17
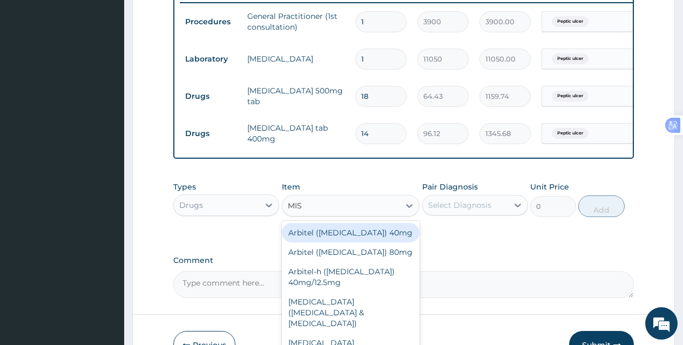
type input "MIST"
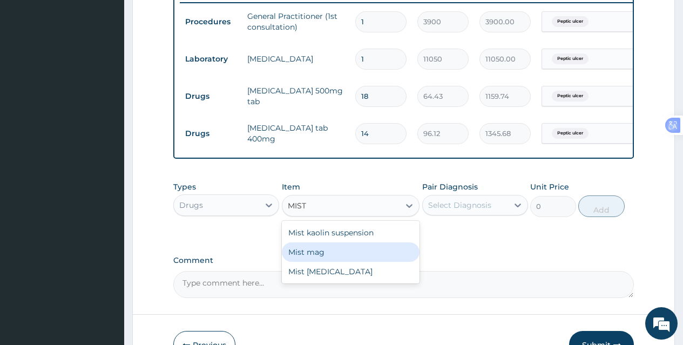
click at [329, 257] on div "Mist mag" at bounding box center [351, 251] width 138 height 19
type input "840"
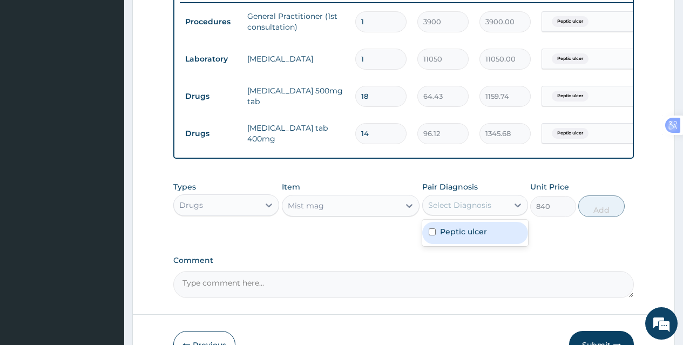
click at [473, 210] on div "Select Diagnosis" at bounding box center [459, 205] width 63 height 11
drag, startPoint x: 464, startPoint y: 243, endPoint x: 483, endPoint y: 237, distance: 20.3
click at [464, 237] on label "Peptic ulcer" at bounding box center [463, 231] width 47 height 11
checkbox input "true"
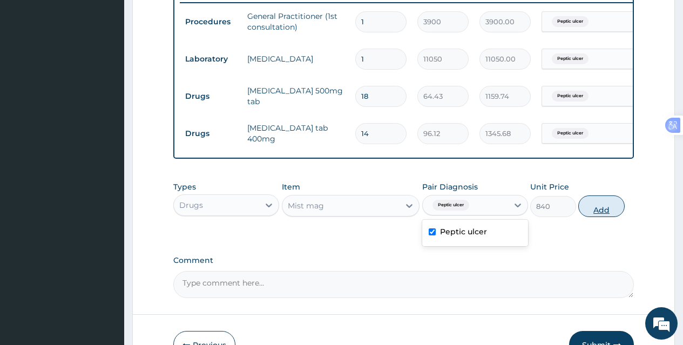
click at [592, 216] on button "Add" at bounding box center [601, 206] width 46 height 22
type input "0"
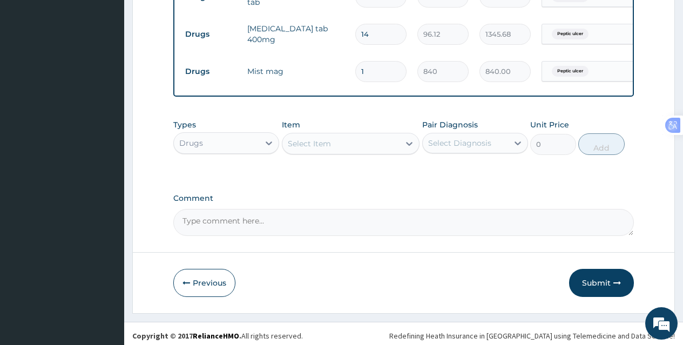
scroll to position [539, 0]
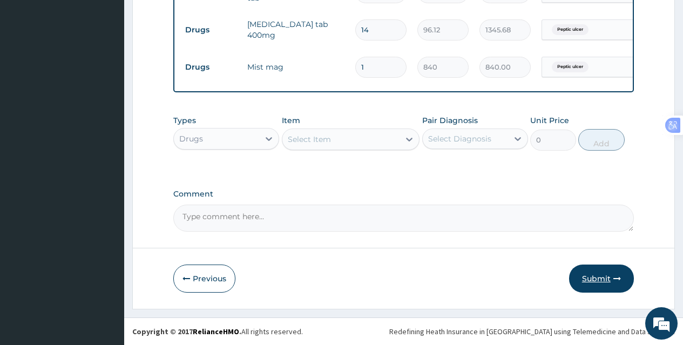
click at [603, 280] on button "Submit" at bounding box center [601, 278] width 65 height 28
